Goal: Task Accomplishment & Management: Manage account settings

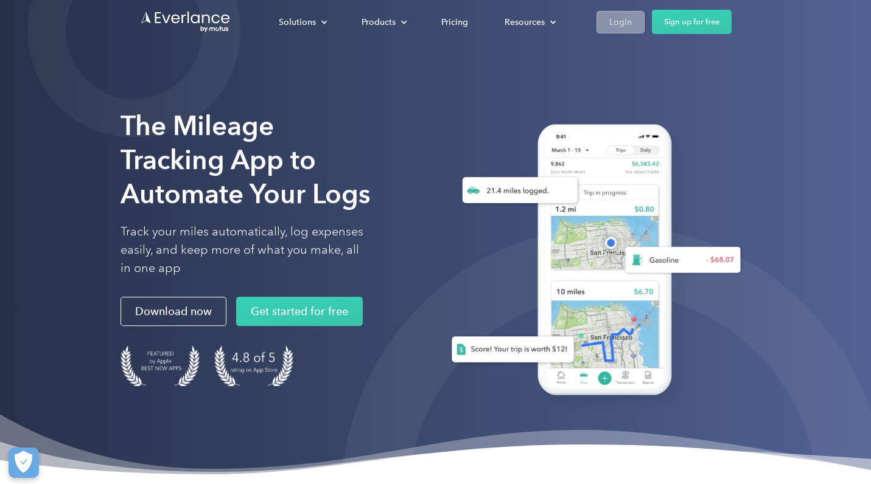
click at [625, 23] on div "Login" at bounding box center [620, 22] width 23 height 15
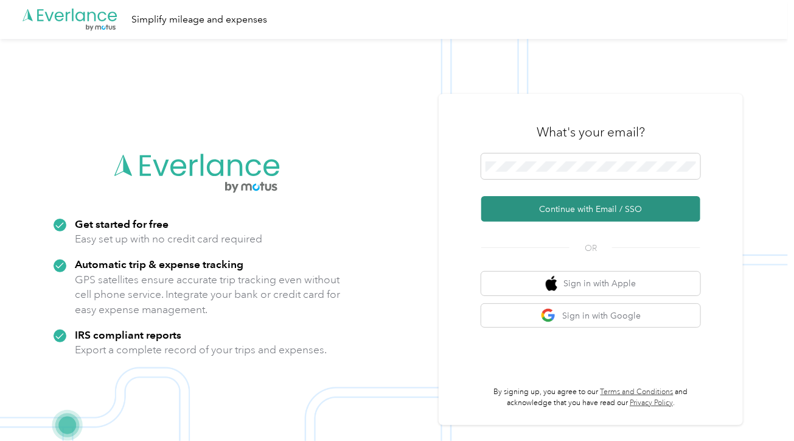
click at [547, 207] on button "Continue with Email / SSO" at bounding box center [590, 209] width 219 height 26
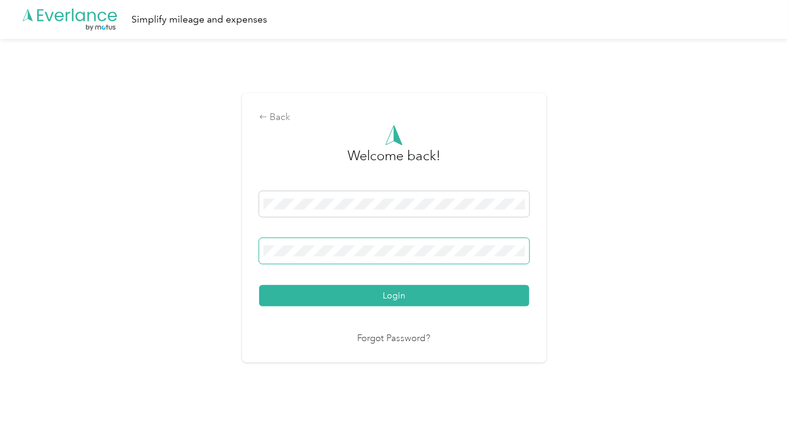
click at [259, 285] on button "Login" at bounding box center [394, 295] width 270 height 21
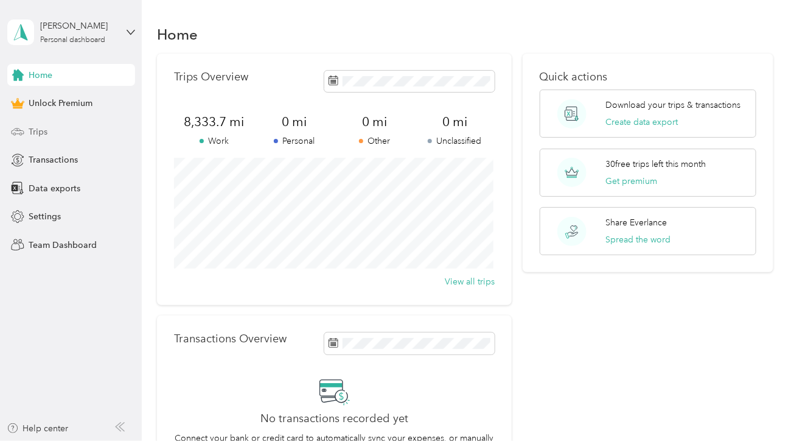
click at [29, 129] on span "Trips" at bounding box center [38, 131] width 19 height 13
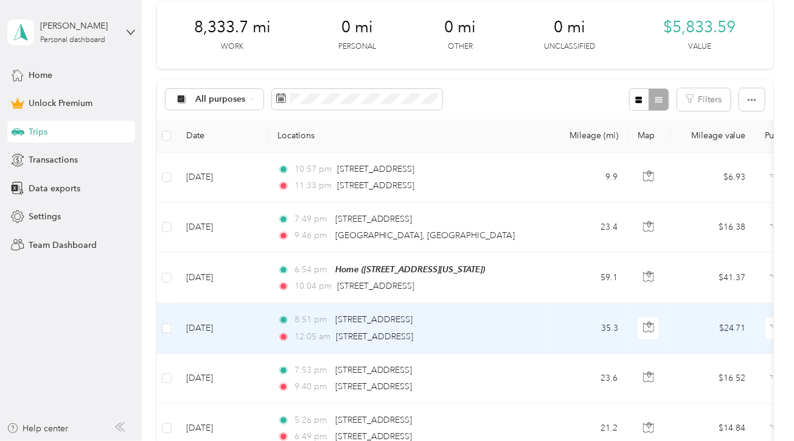
scroll to position [221, 0]
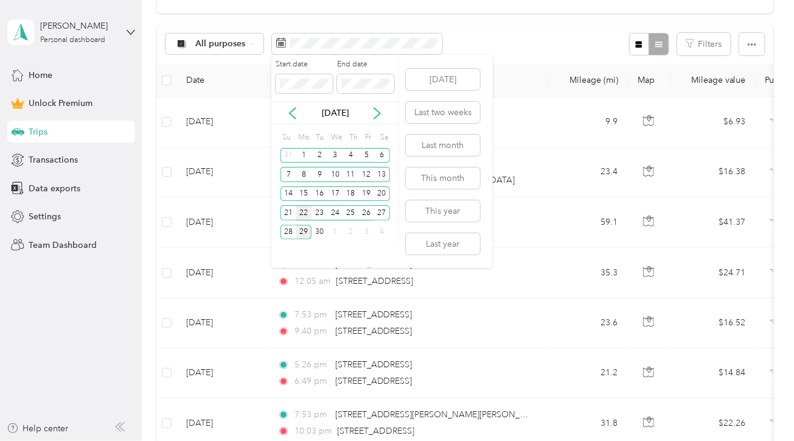
click at [302, 213] on div "22" at bounding box center [304, 212] width 16 height 15
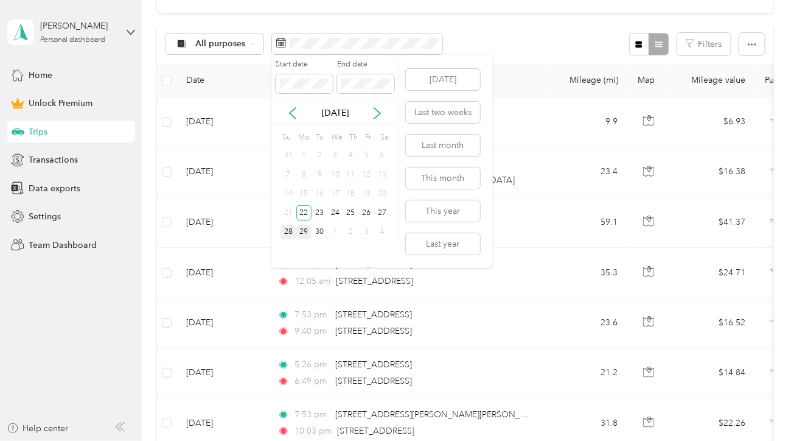
click at [285, 232] on div "28" at bounding box center [289, 232] width 16 height 15
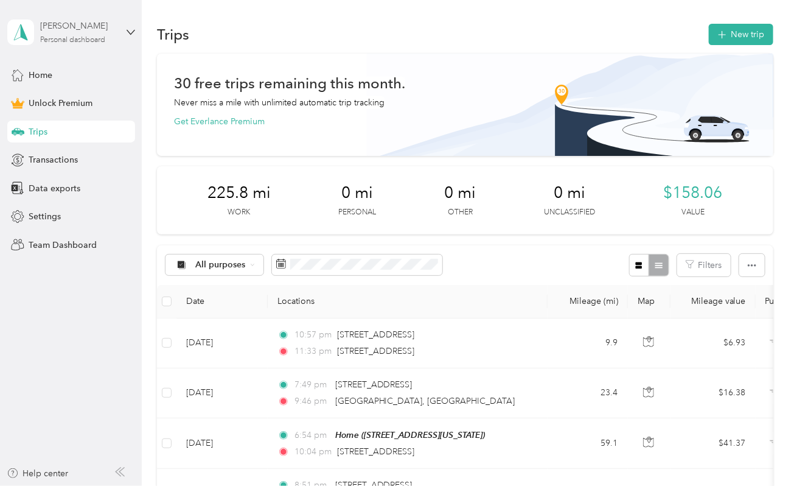
click at [82, 39] on div "Personal dashboard" at bounding box center [72, 40] width 65 height 7
click at [79, 96] on div "Log out" at bounding box center [135, 99] width 239 height 21
